Goal: Transaction & Acquisition: Purchase product/service

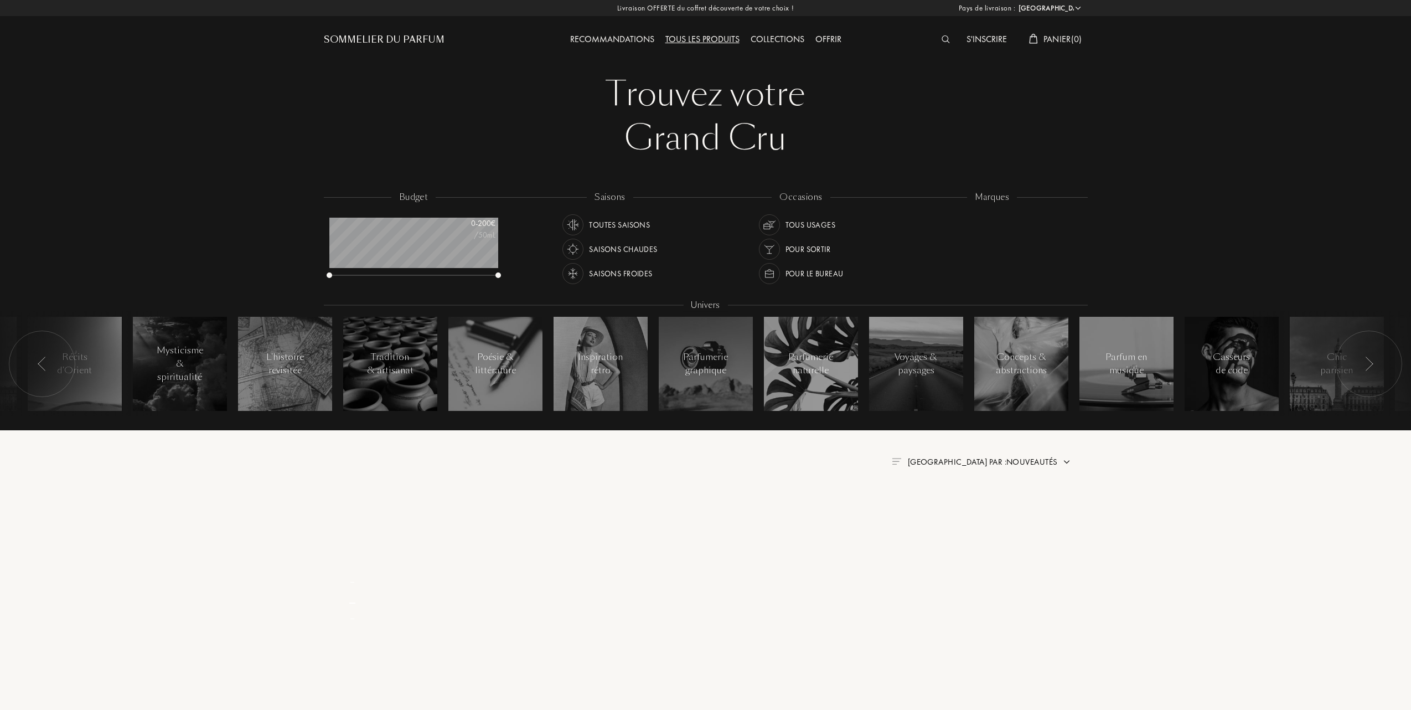
select select "FR"
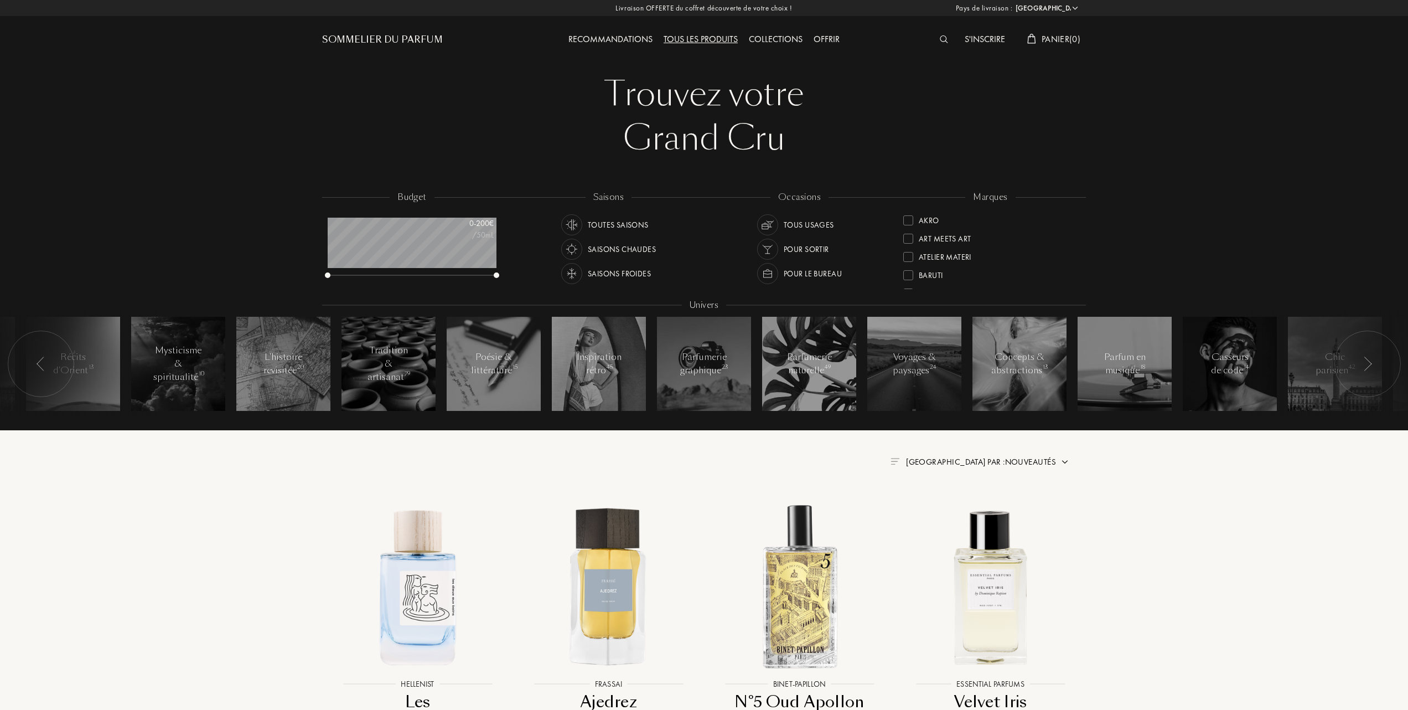
click at [907, 218] on div at bounding box center [908, 220] width 10 height 10
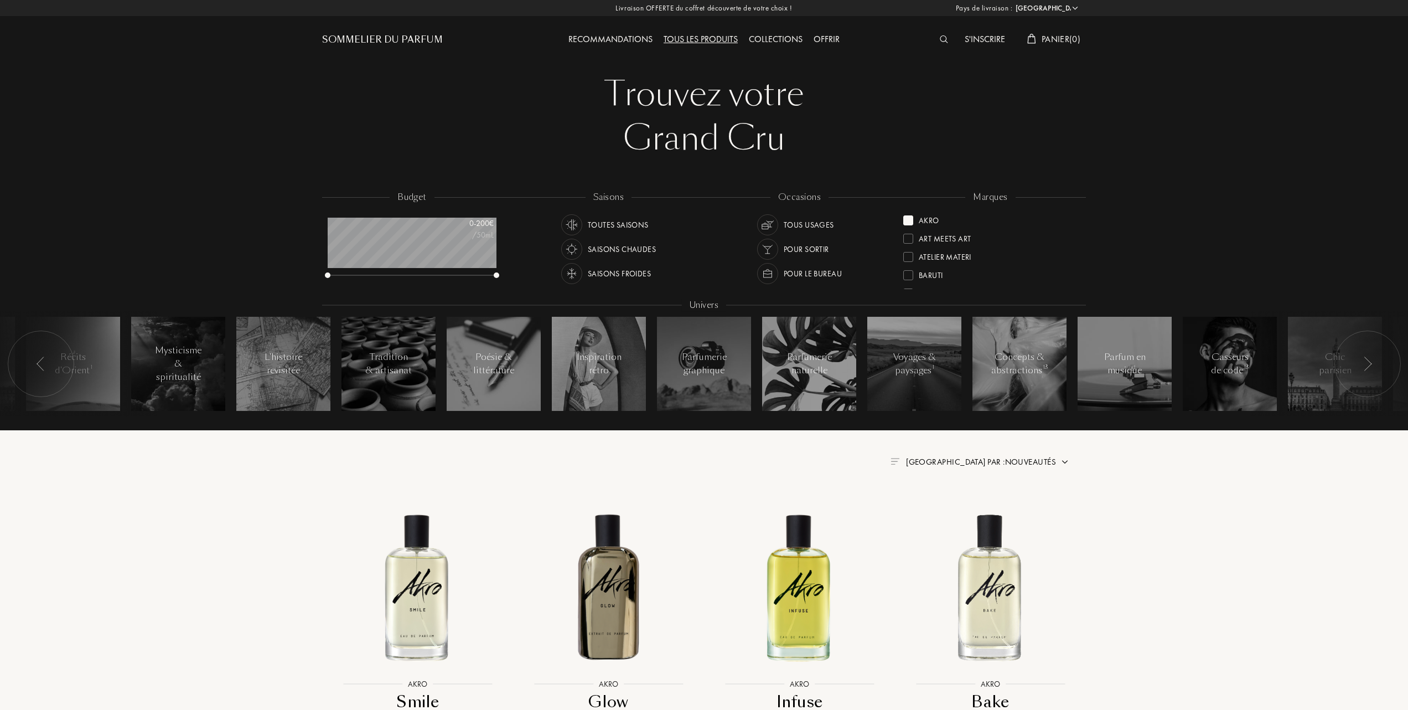
click at [1063, 460] on img at bounding box center [1064, 461] width 9 height 9
click at [955, 511] on div at bounding box center [954, 510] width 8 height 8
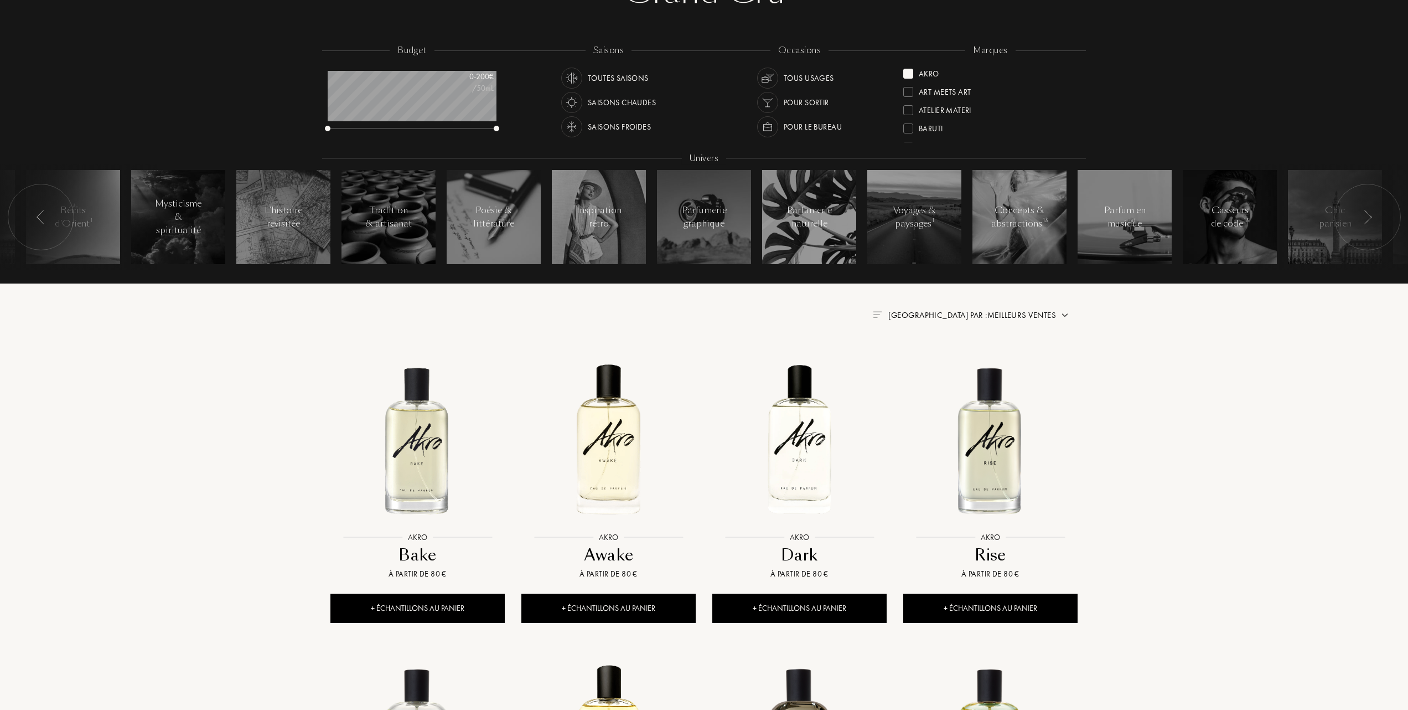
scroll to position [147, 0]
click at [404, 468] on img at bounding box center [418, 439] width 172 height 172
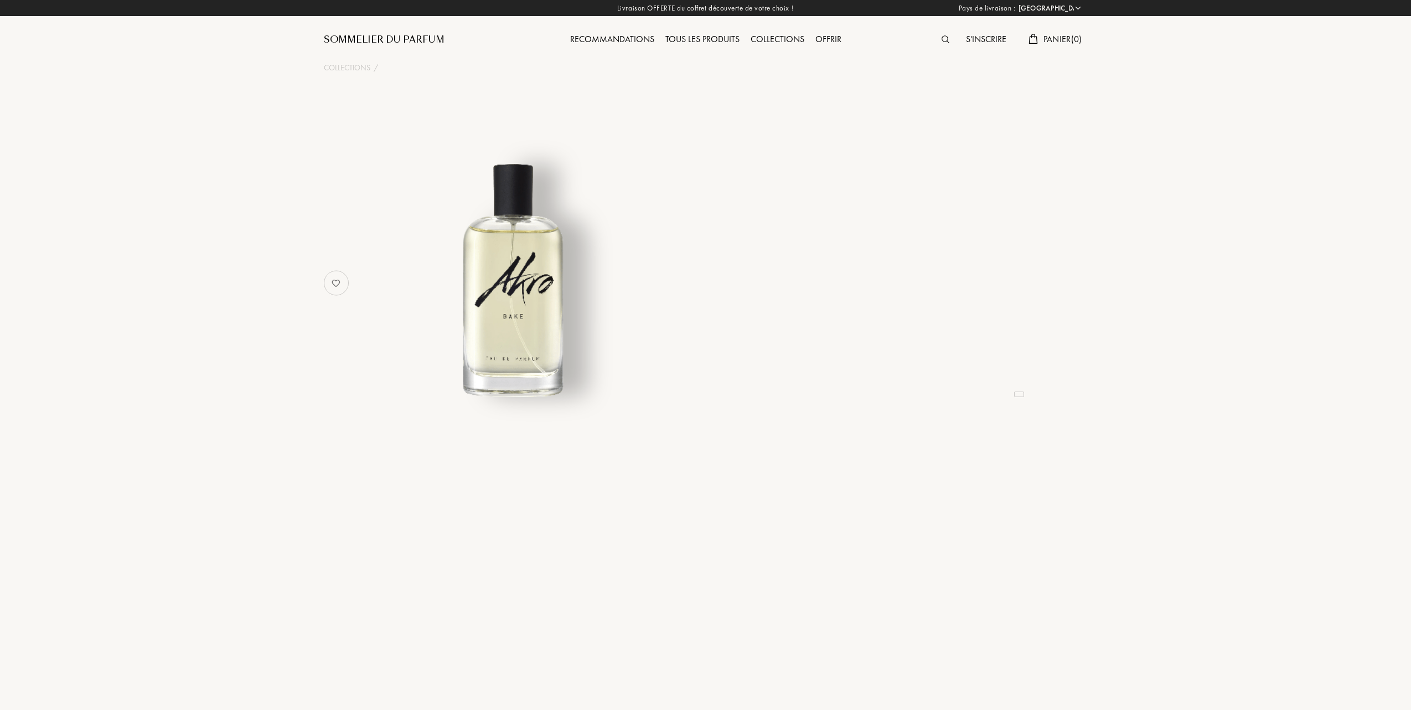
select select "FR"
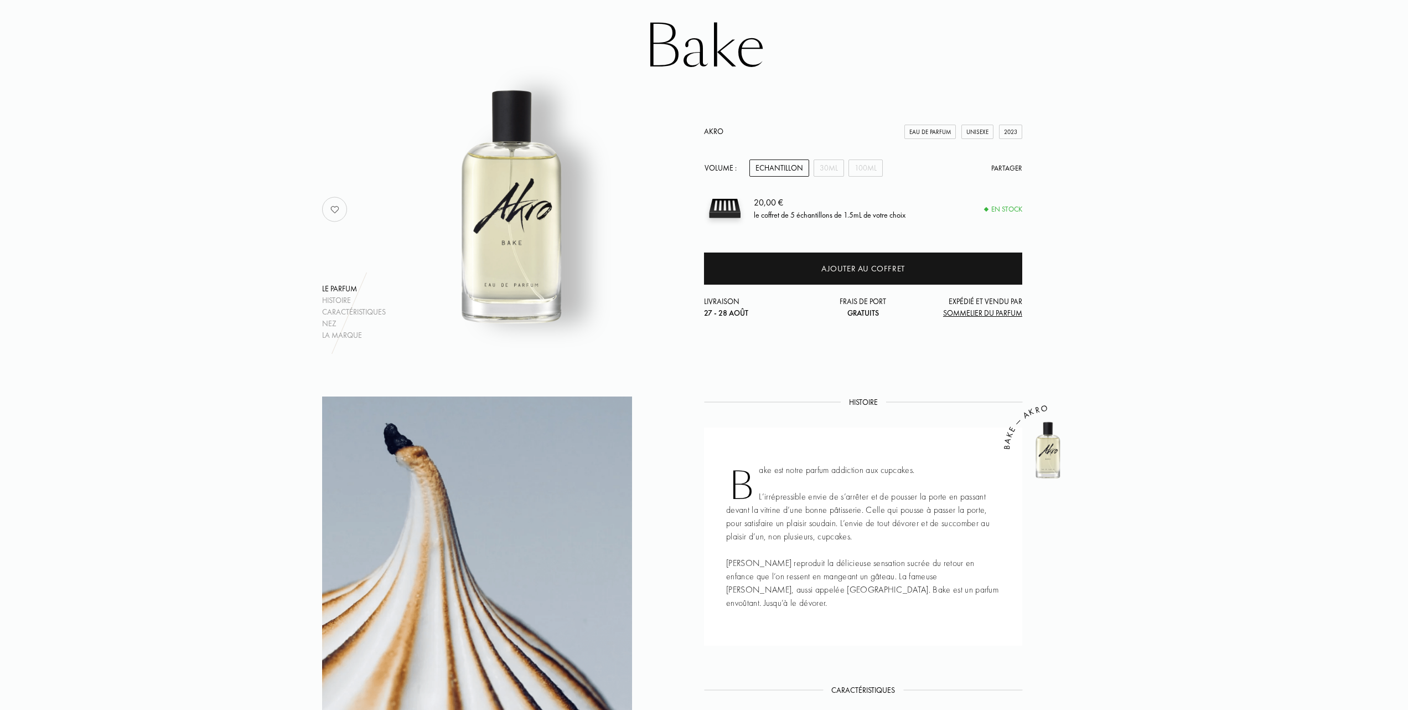
scroll to position [147, 0]
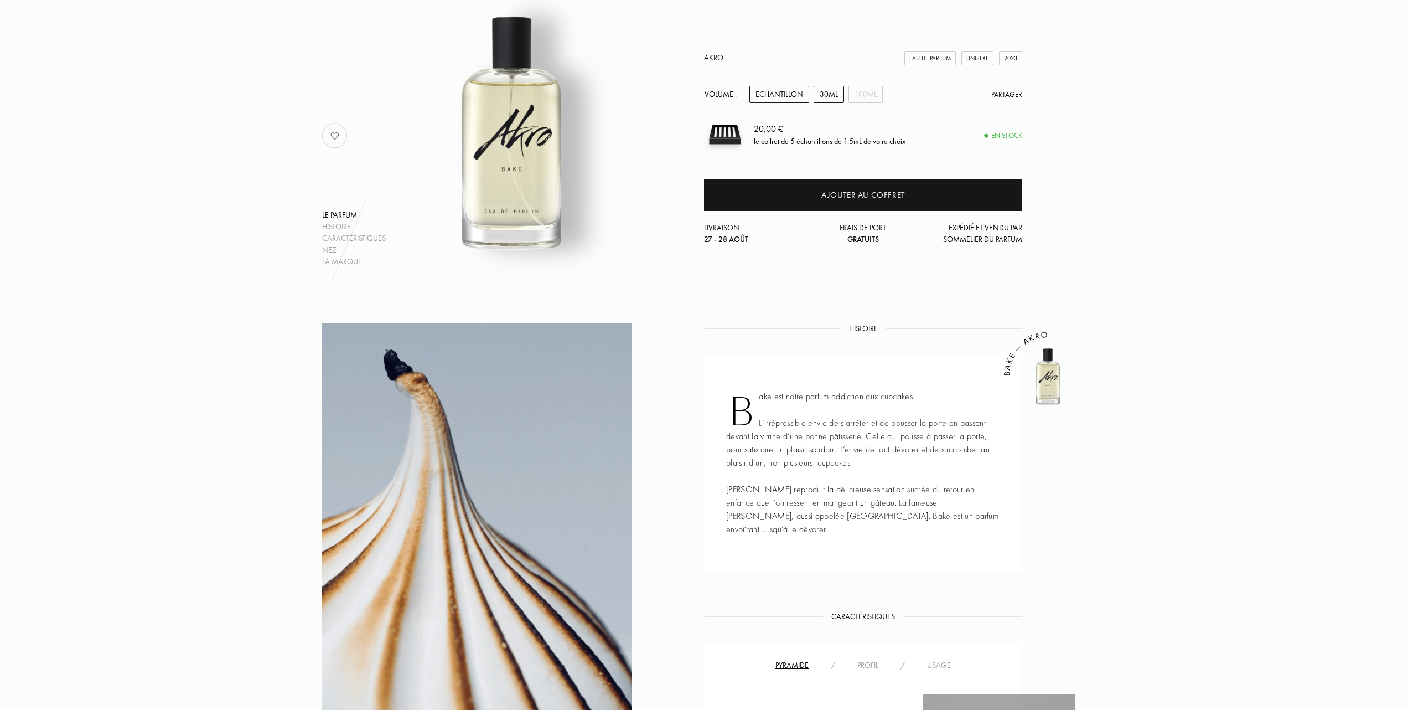
click at [829, 87] on div "30mL" at bounding box center [829, 94] width 30 height 17
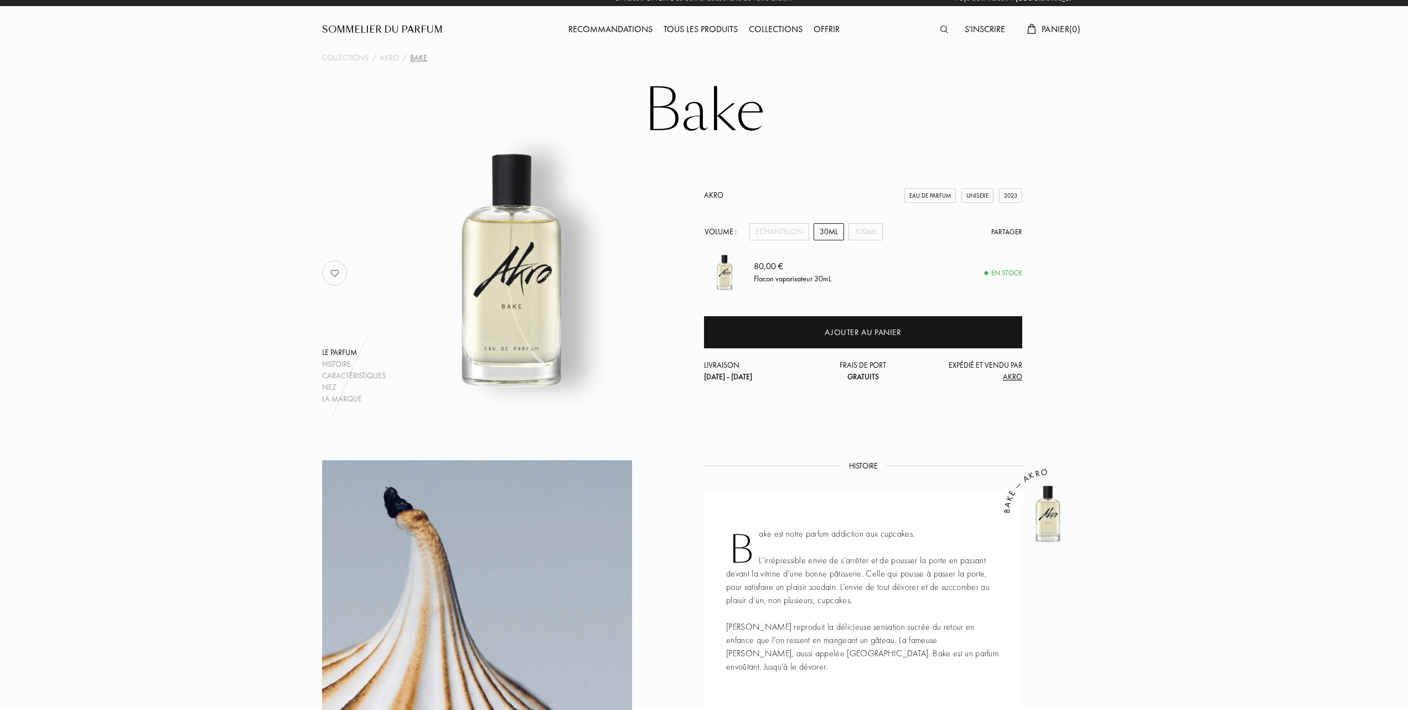
scroll to position [0, 0]
